Goal: Task Accomplishment & Management: Use online tool/utility

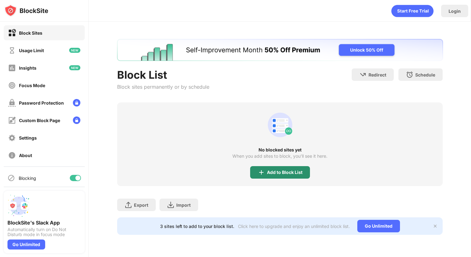
click at [272, 175] on div "Add to Block List" at bounding box center [280, 172] width 60 height 12
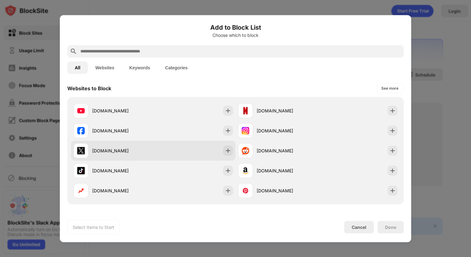
scroll to position [88, 0]
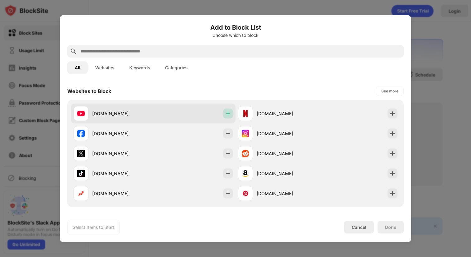
click at [226, 113] on img at bounding box center [228, 113] width 6 height 6
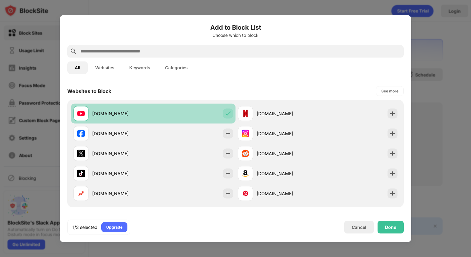
click at [226, 113] on img at bounding box center [228, 113] width 6 height 6
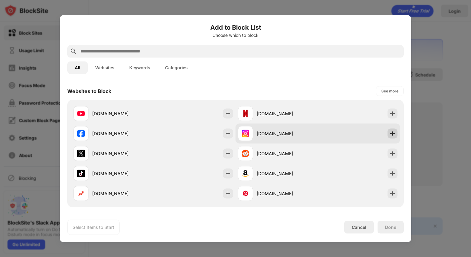
click at [390, 134] on img at bounding box center [393, 133] width 6 height 6
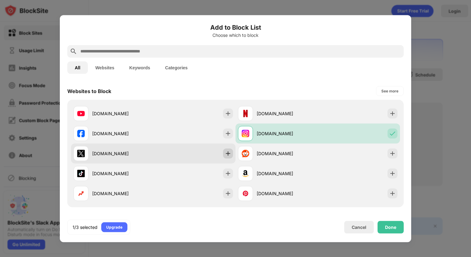
click at [228, 151] on img at bounding box center [228, 153] width 6 height 6
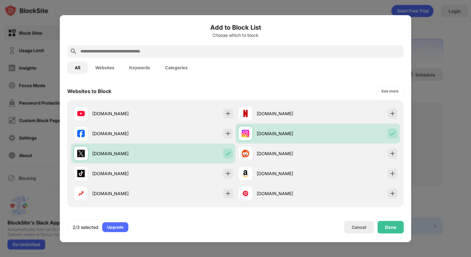
scroll to position [0, 0]
click at [393, 232] on div "Done" at bounding box center [391, 226] width 26 height 12
